Goal: Transaction & Acquisition: Book appointment/travel/reservation

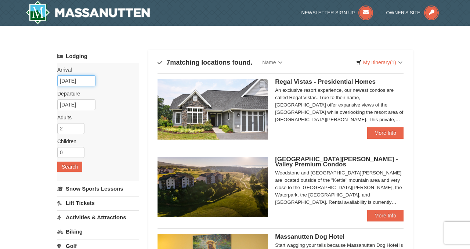
click at [78, 80] on input "09/07/2025" at bounding box center [76, 80] width 38 height 11
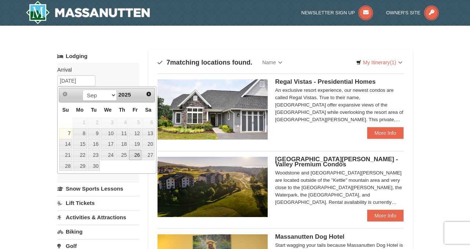
click at [136, 155] on link "26" at bounding box center [135, 155] width 12 height 10
type input "09/26/2025"
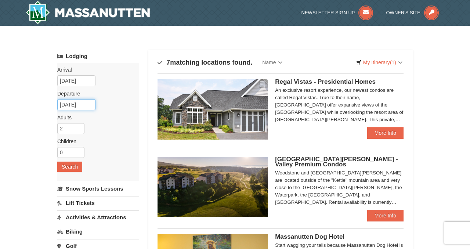
click at [75, 103] on input "09/27/2025" at bounding box center [76, 104] width 38 height 11
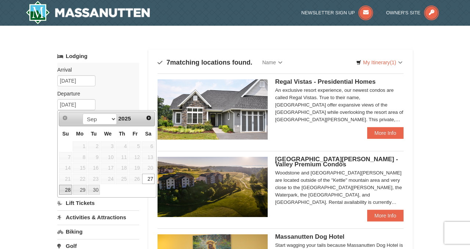
click at [67, 188] on link "28" at bounding box center [65, 190] width 13 height 10
type input "09/28/2025"
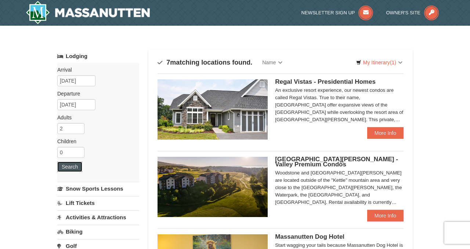
click at [74, 163] on button "Search" at bounding box center [69, 167] width 25 height 10
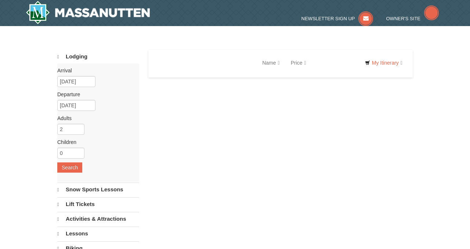
select select "9"
